Goal: Find specific page/section

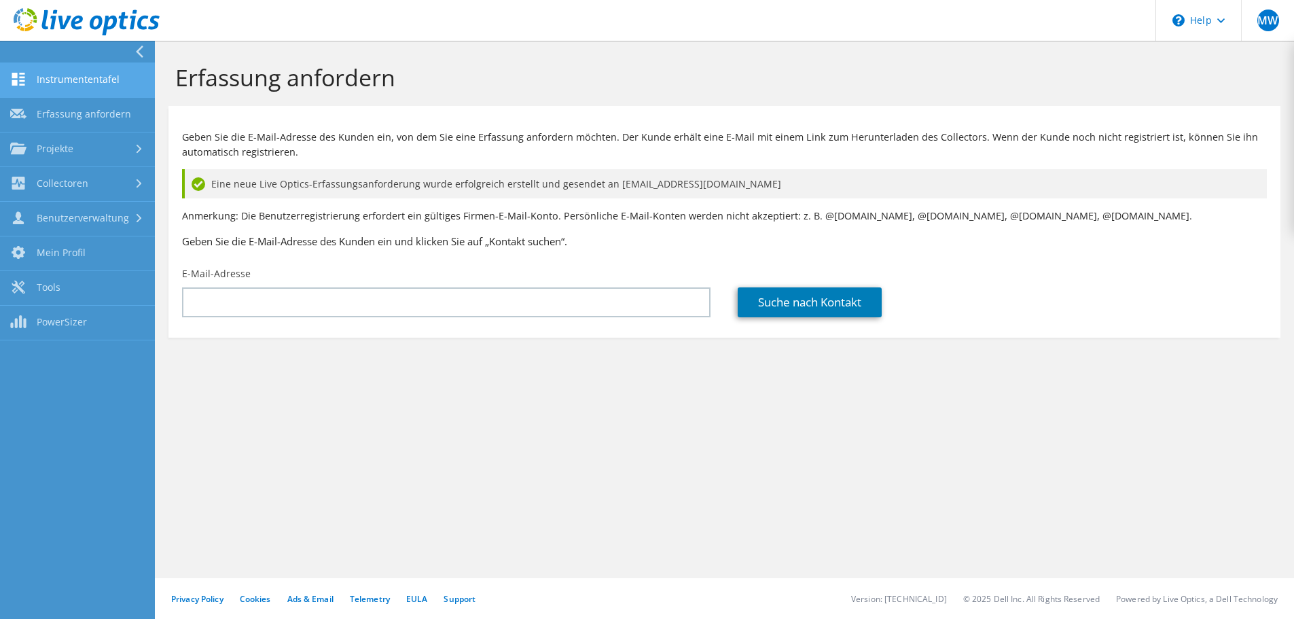
click at [69, 75] on link "Instrumententafel" at bounding box center [77, 80] width 155 height 35
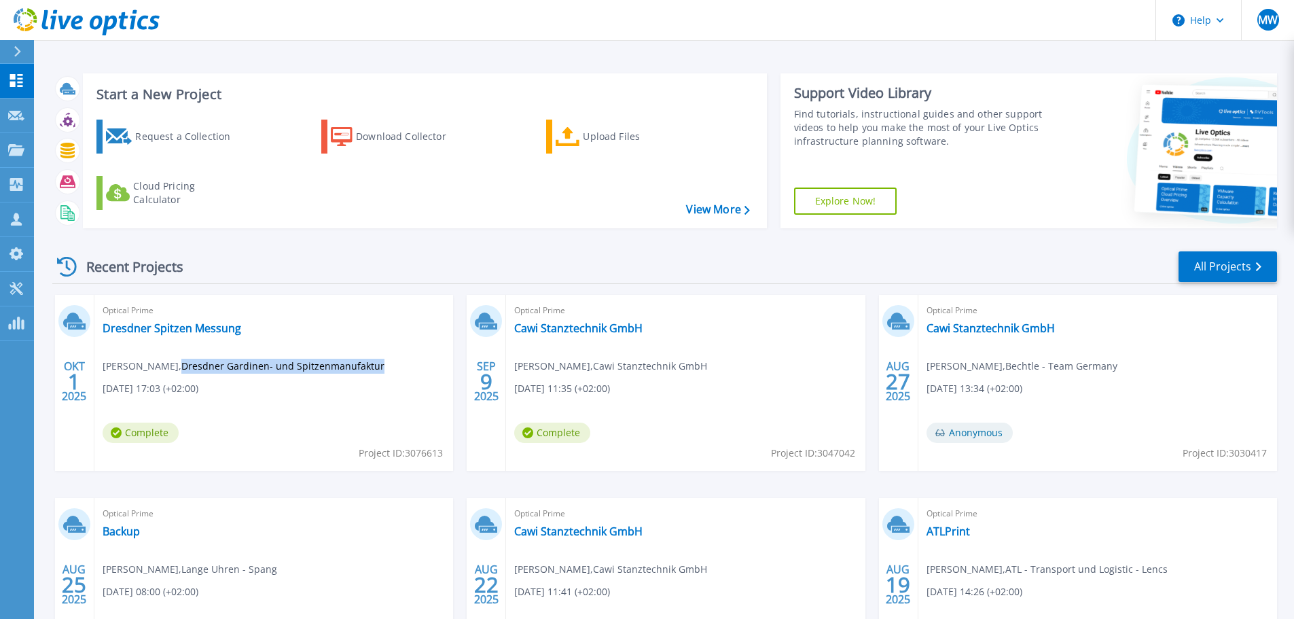
drag, startPoint x: 190, startPoint y: 363, endPoint x: 382, endPoint y: 371, distance: 192.4
click at [382, 371] on span "[PERSON_NAME] , Dresdner Gardinen- und Spitzenmanufaktur" at bounding box center [244, 366] width 282 height 15
copy span "Dresdner Gardinen- und Spitzenmanufaktur"
